Goal: Task Accomplishment & Management: Manage account settings

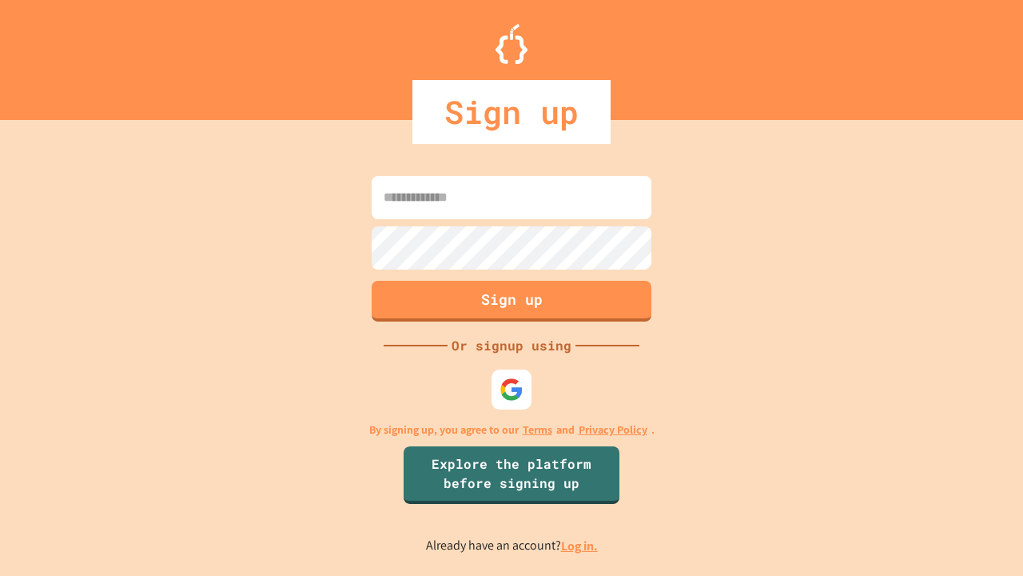
click at [580, 545] on link "Log in." at bounding box center [579, 545] width 37 height 17
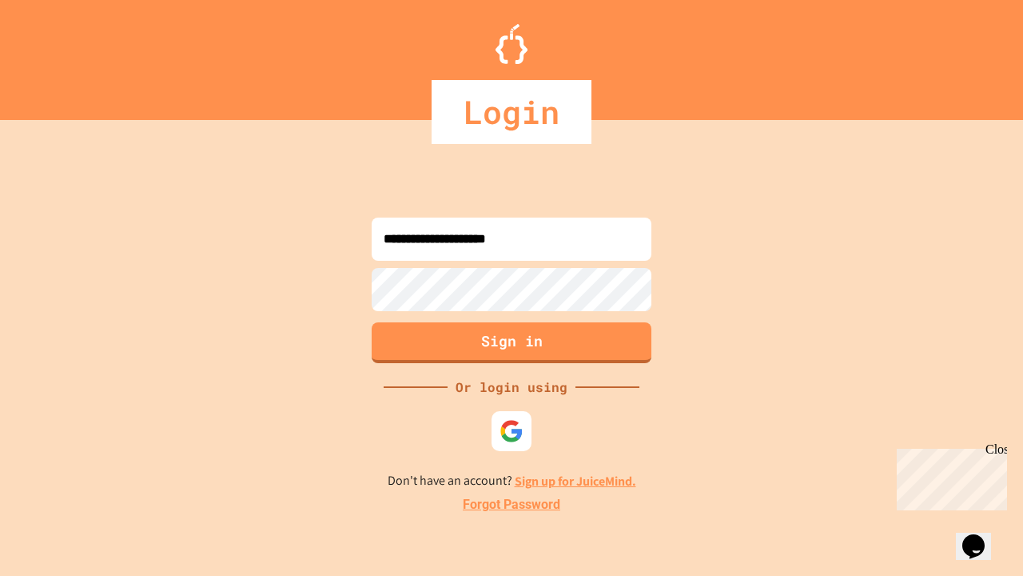
type input "**********"
